Goal: Task Accomplishment & Management: Use online tool/utility

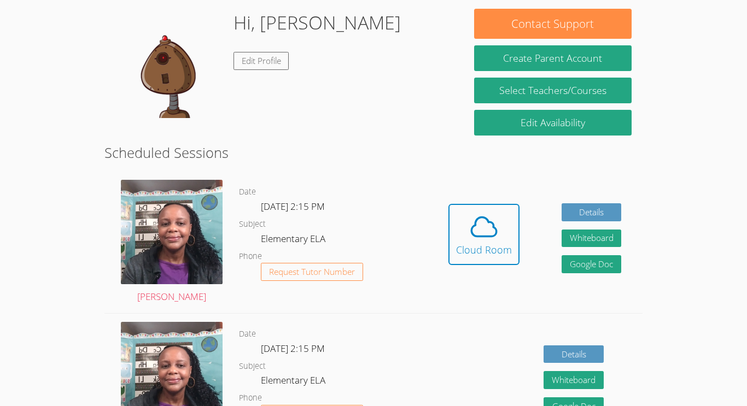
scroll to position [168, 0]
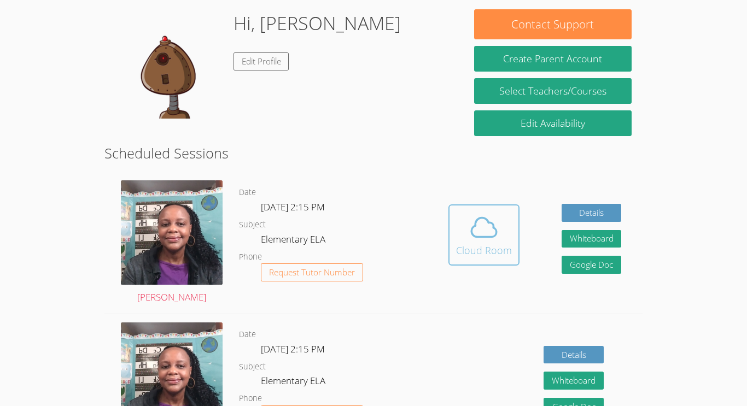
click at [462, 251] on div "Cloud Room" at bounding box center [484, 250] width 56 height 15
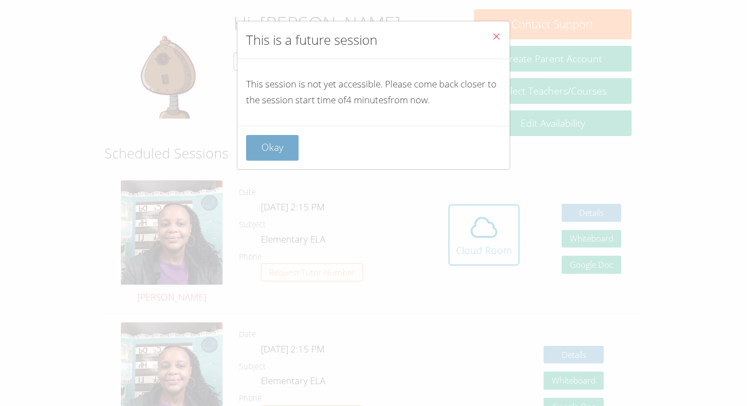
click at [255, 147] on button "Okay" at bounding box center [272, 148] width 52 height 26
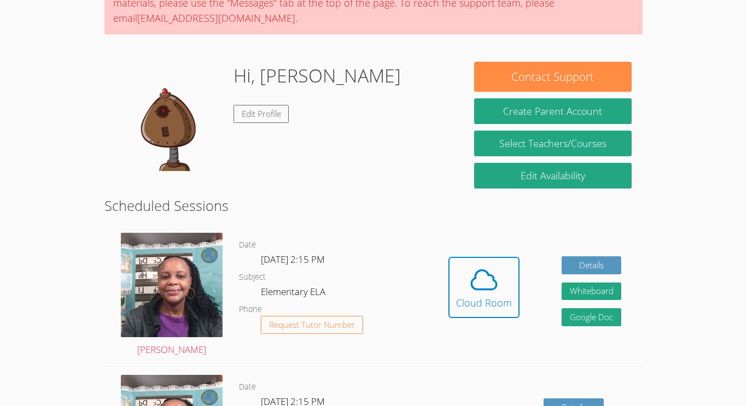
scroll to position [114, 0]
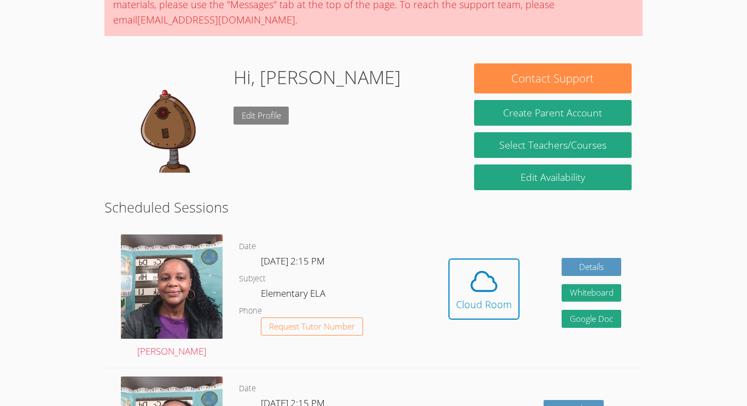
click at [257, 118] on link "Edit Profile" at bounding box center [261, 116] width 56 height 18
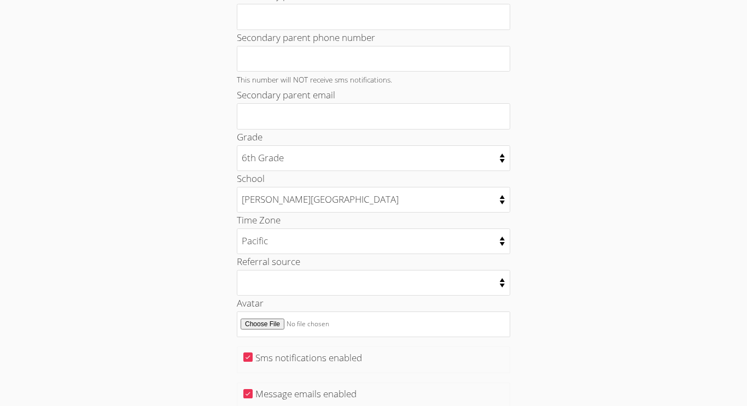
scroll to position [517, 0]
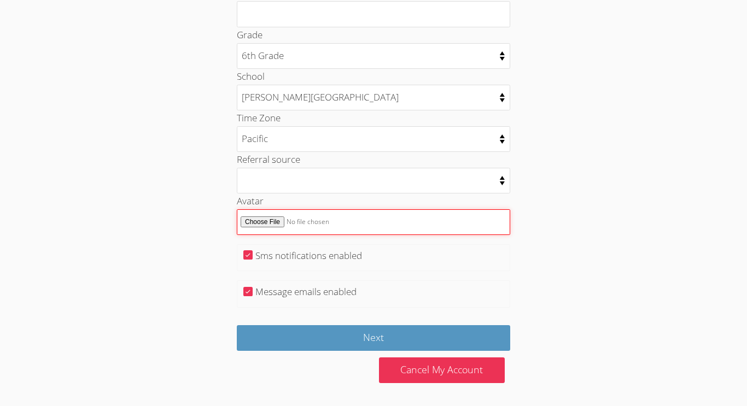
click at [267, 228] on input "Avatar" at bounding box center [373, 222] width 273 height 26
type input "C:\fakepath\Screenshot 2025-09-29 8.21.51 AM.png"
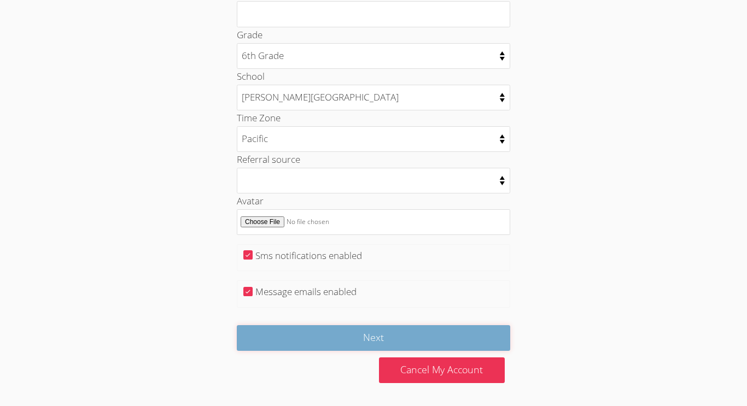
click at [333, 337] on input "Next" at bounding box center [373, 338] width 273 height 26
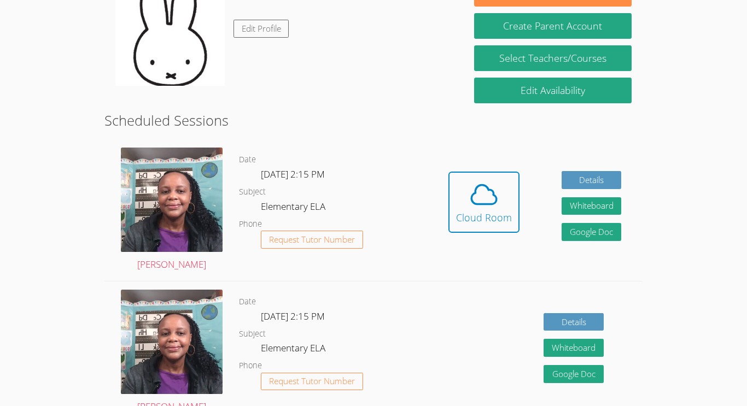
scroll to position [220, 0]
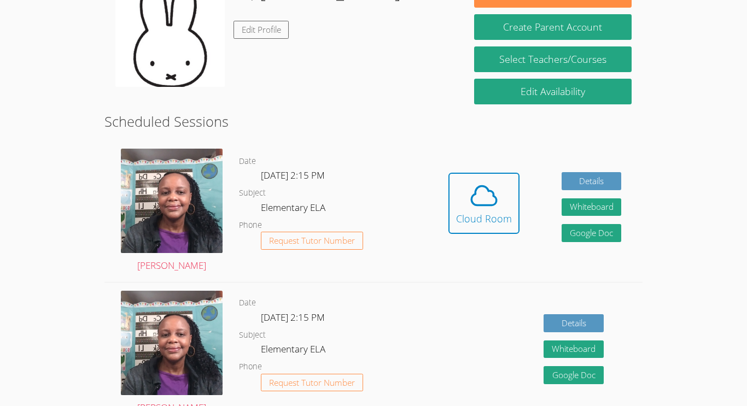
scroll to position [168, 0]
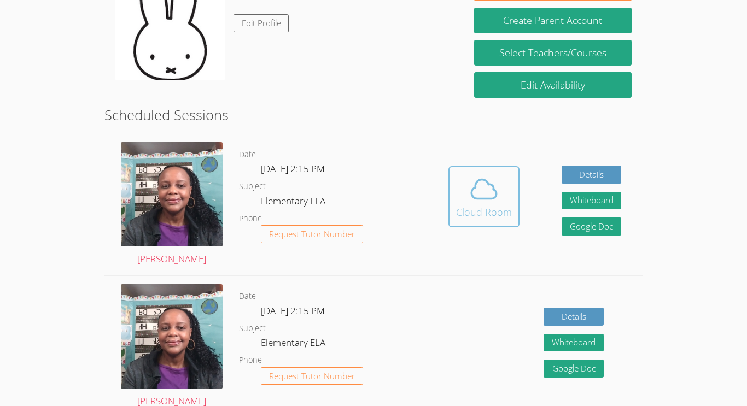
click at [464, 200] on span at bounding box center [484, 189] width 56 height 31
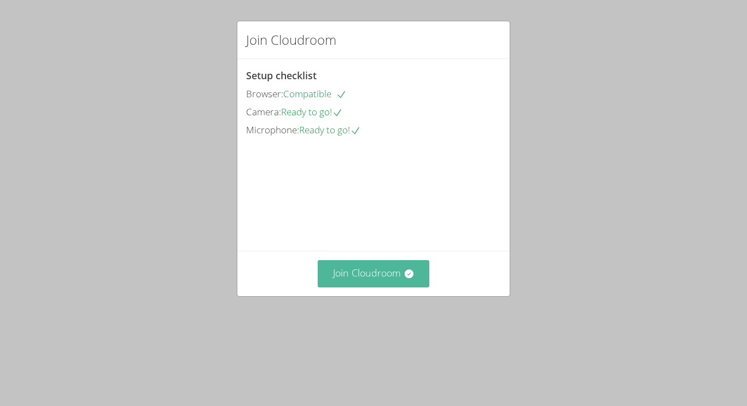
click at [364, 287] on button "Join Cloudroom" at bounding box center [374, 273] width 112 height 27
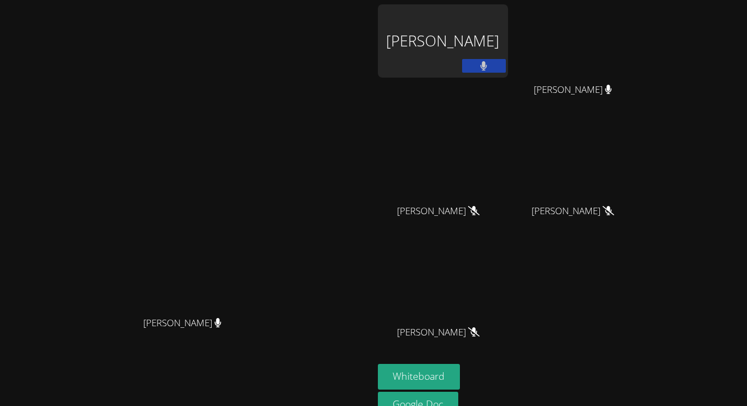
click at [477, 337] on aside "[PERSON_NAME] [PERSON_NAME] [PERSON_NAME] [PERSON_NAME] [PERSON_NAME] Gia [PERS…" at bounding box center [509, 230] width 273 height 461
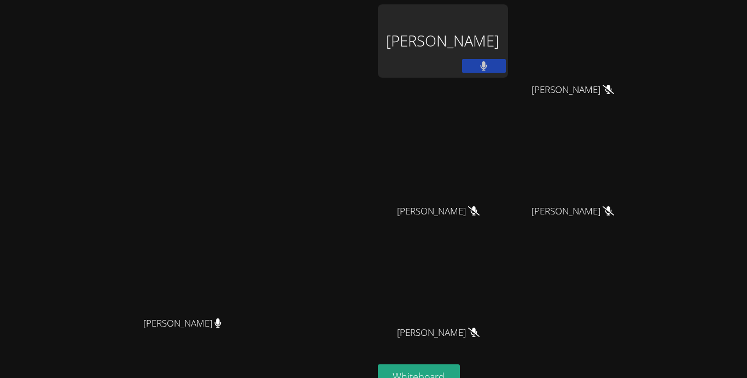
scroll to position [44, 0]
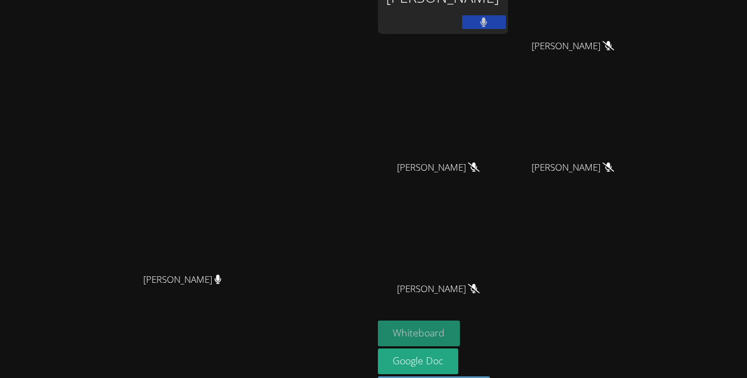
click at [460, 338] on button "Whiteboard" at bounding box center [419, 333] width 83 height 26
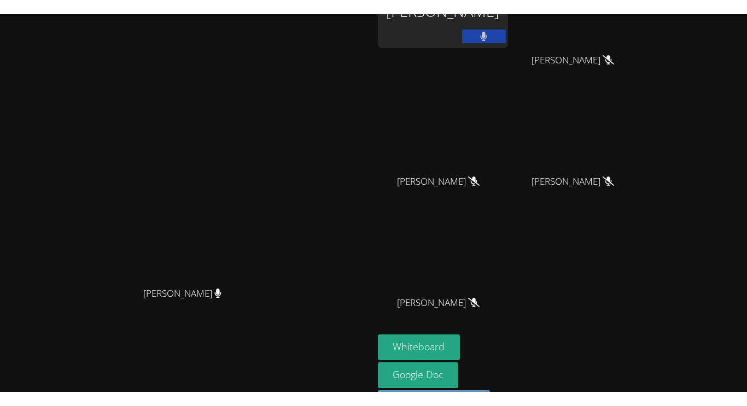
scroll to position [0, 0]
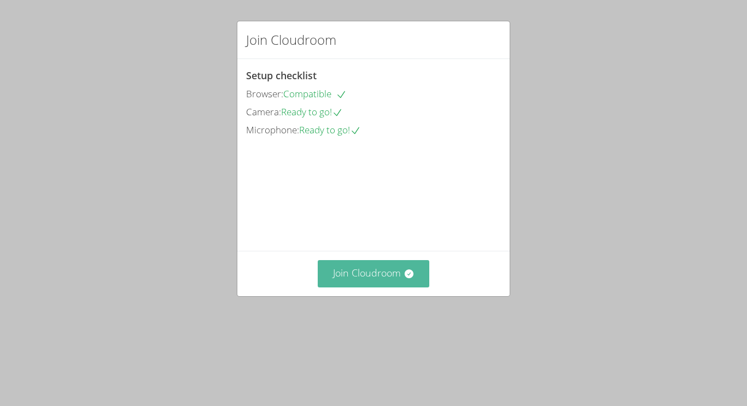
click at [347, 287] on button "Join Cloudroom" at bounding box center [374, 273] width 112 height 27
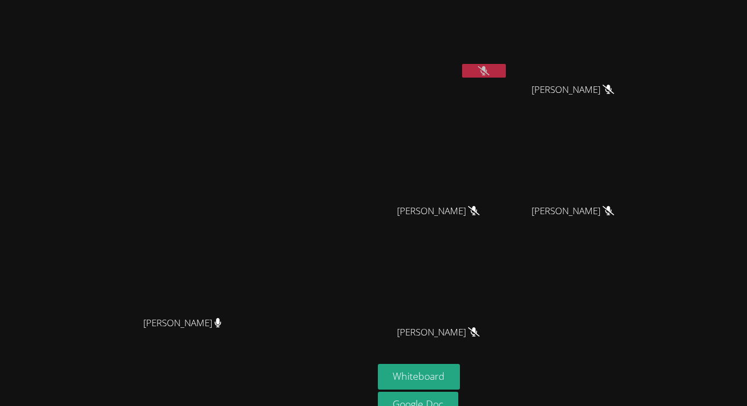
click at [489, 70] on icon at bounding box center [483, 70] width 11 height 9
click at [487, 70] on icon at bounding box center [484, 70] width 7 height 9
click at [489, 69] on icon at bounding box center [483, 70] width 11 height 9
click at [506, 75] on button at bounding box center [484, 71] width 44 height 14
click at [506, 67] on button at bounding box center [484, 71] width 44 height 14
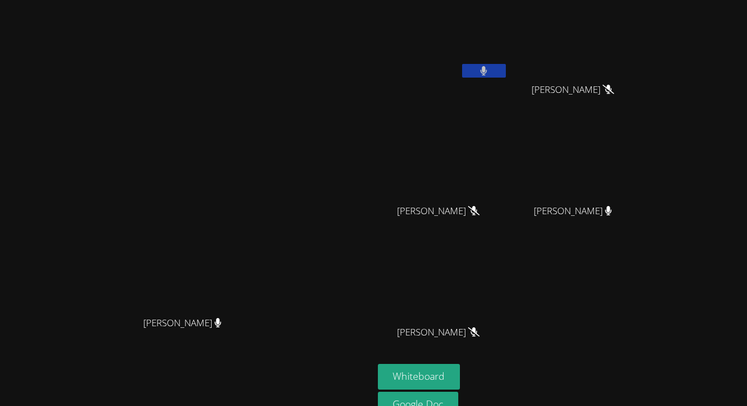
click at [369, 27] on div "[PERSON_NAME] [PERSON_NAME]" at bounding box center [186, 230] width 365 height 452
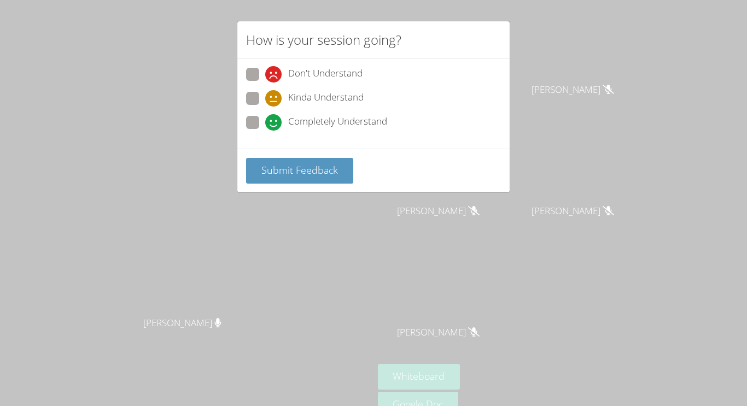
click at [242, 101] on div "Don't Understand Kinda Understand Completely Understand" at bounding box center [373, 104] width 272 height 90
click at [265, 107] on span at bounding box center [265, 107] width 0 height 0
click at [265, 100] on input "Kinda Understand" at bounding box center [269, 96] width 9 height 9
radio input "true"
click at [292, 169] on span "Submit Feedback" at bounding box center [299, 169] width 77 height 13
